Goal: Find specific page/section: Find specific page/section

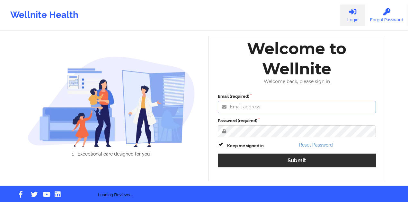
type input "[PERSON_NAME][EMAIL_ADDRESS][DOMAIN_NAME]"
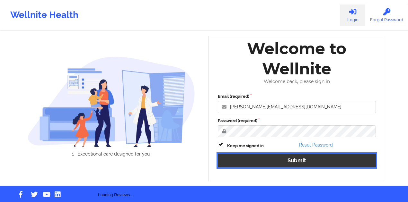
click at [246, 160] on button "Submit" at bounding box center [297, 161] width 158 height 14
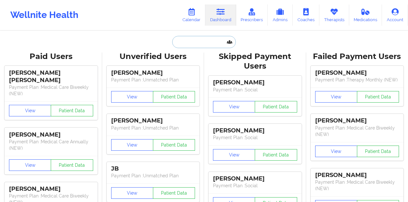
click at [207, 39] on input "text" at bounding box center [204, 42] width 64 height 12
click at [222, 40] on input "8778817618" at bounding box center [204, 42] width 64 height 12
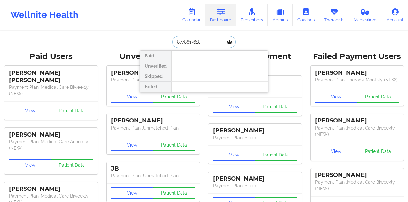
click at [222, 40] on input "8778817618" at bounding box center [204, 42] width 64 height 12
paste input "[PERSON_NAME]"
type input "[PERSON_NAME]"
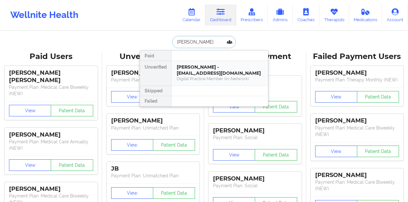
click at [196, 64] on div "[PERSON_NAME] - [EMAIL_ADDRESS][DOMAIN_NAME]" at bounding box center [220, 70] width 86 height 12
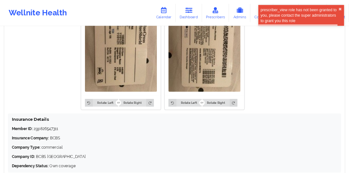
scroll to position [410, 0]
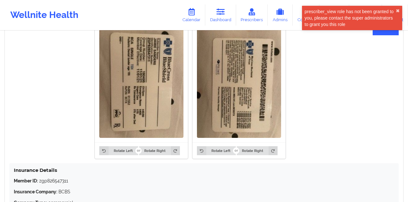
click at [278, 152] on div "Rotate Left Rotate Right" at bounding box center [238, 151] width 93 height 16
click at [268, 147] on icon at bounding box center [272, 150] width 9 height 9
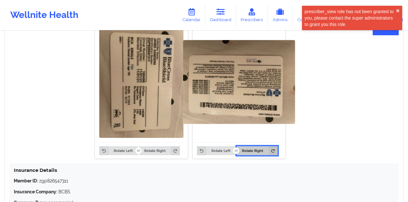
click at [268, 147] on icon at bounding box center [272, 150] width 9 height 9
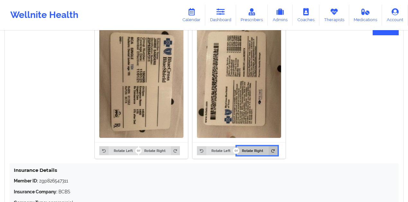
click at [268, 147] on icon at bounding box center [272, 150] width 9 height 9
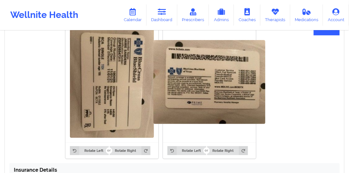
click at [234, 72] on img at bounding box center [210, 82] width 112 height 84
click at [165, 15] on icon at bounding box center [162, 11] width 8 height 7
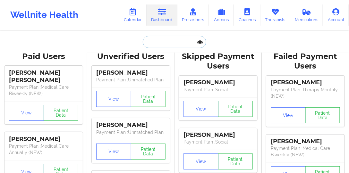
click at [170, 42] on input "text" at bounding box center [175, 42] width 64 height 12
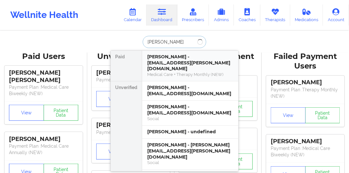
type input "[PERSON_NAME]"
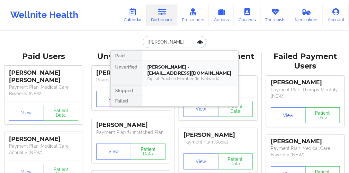
click at [180, 63] on div "[PERSON_NAME] - [EMAIL_ADDRESS][DOMAIN_NAME] Digital Practice Member (In-Networ…" at bounding box center [190, 73] width 96 height 25
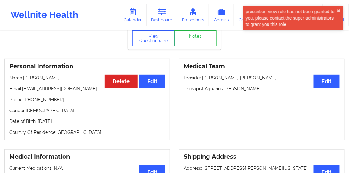
scroll to position [37, 0]
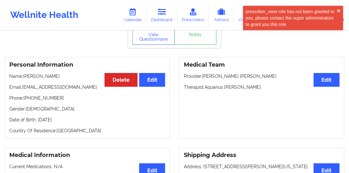
click at [60, 84] on p "Email: [EMAIL_ADDRESS][DOMAIN_NAME]" at bounding box center [87, 87] width 156 height 6
click at [60, 83] on div "Personal Information Edit Delete Name: [PERSON_NAME] Email: [EMAIL_ADDRESS][DOM…" at bounding box center [87, 98] width 166 height 82
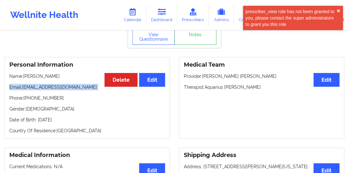
click at [60, 83] on div "Personal Information Edit Delete Name: [PERSON_NAME] Email: [EMAIL_ADDRESS][DOM…" at bounding box center [87, 98] width 166 height 82
click at [67, 86] on p "Email: [EMAIL_ADDRESS][DOMAIN_NAME]" at bounding box center [87, 87] width 156 height 6
drag, startPoint x: 72, startPoint y: 88, endPoint x: 23, endPoint y: 86, distance: 49.1
click at [23, 86] on p "Email: [EMAIL_ADDRESS][DOMAIN_NAME]" at bounding box center [87, 87] width 156 height 6
copy p "[EMAIL_ADDRESS][DOMAIN_NAME]"
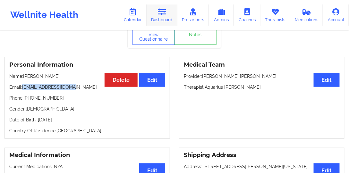
click at [155, 17] on link "Dashboard" at bounding box center [162, 14] width 31 height 21
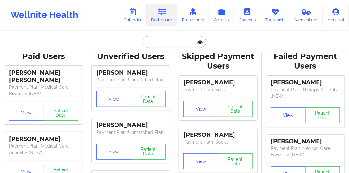
click at [173, 40] on input "text" at bounding box center [175, 42] width 64 height 12
paste input "[PERSON_NAME]"
type input "[PERSON_NAME]"
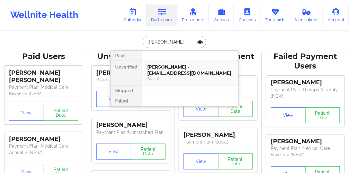
click at [169, 66] on div "[PERSON_NAME] - [EMAIL_ADDRESS][DOMAIN_NAME]" at bounding box center [190, 70] width 86 height 12
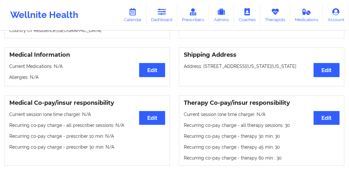
scroll to position [110, 0]
